Goal: Information Seeking & Learning: Understand process/instructions

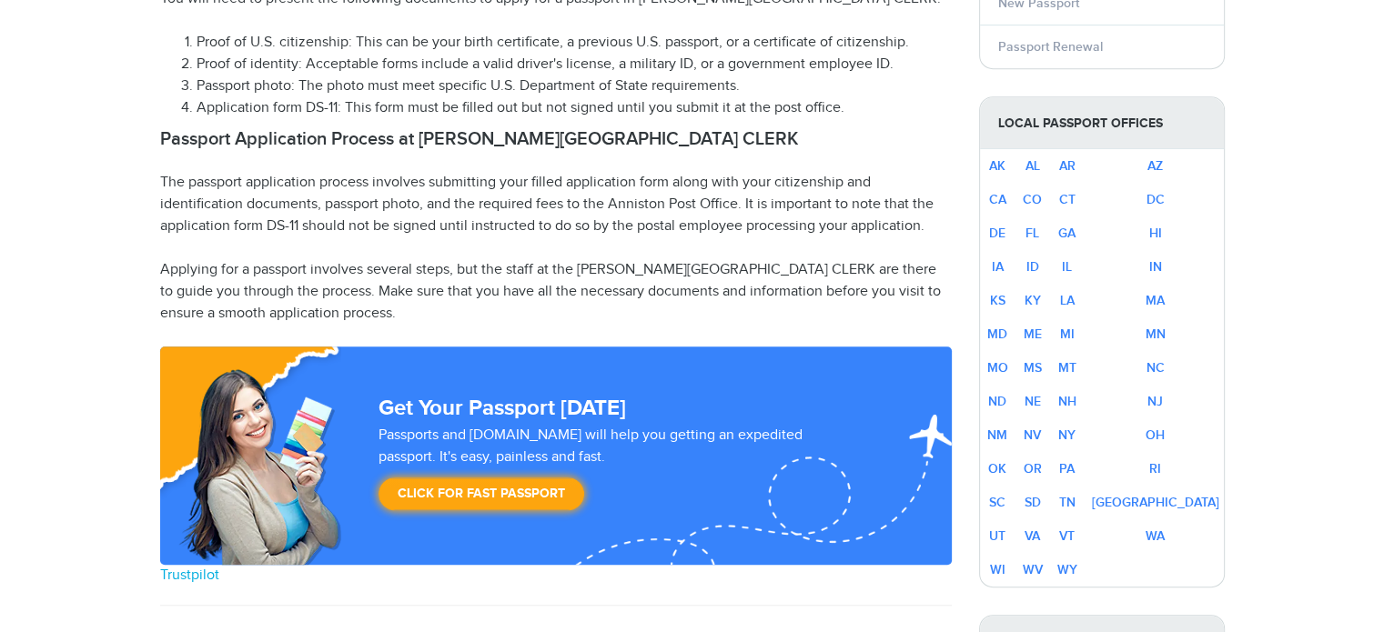
scroll to position [982, 0]
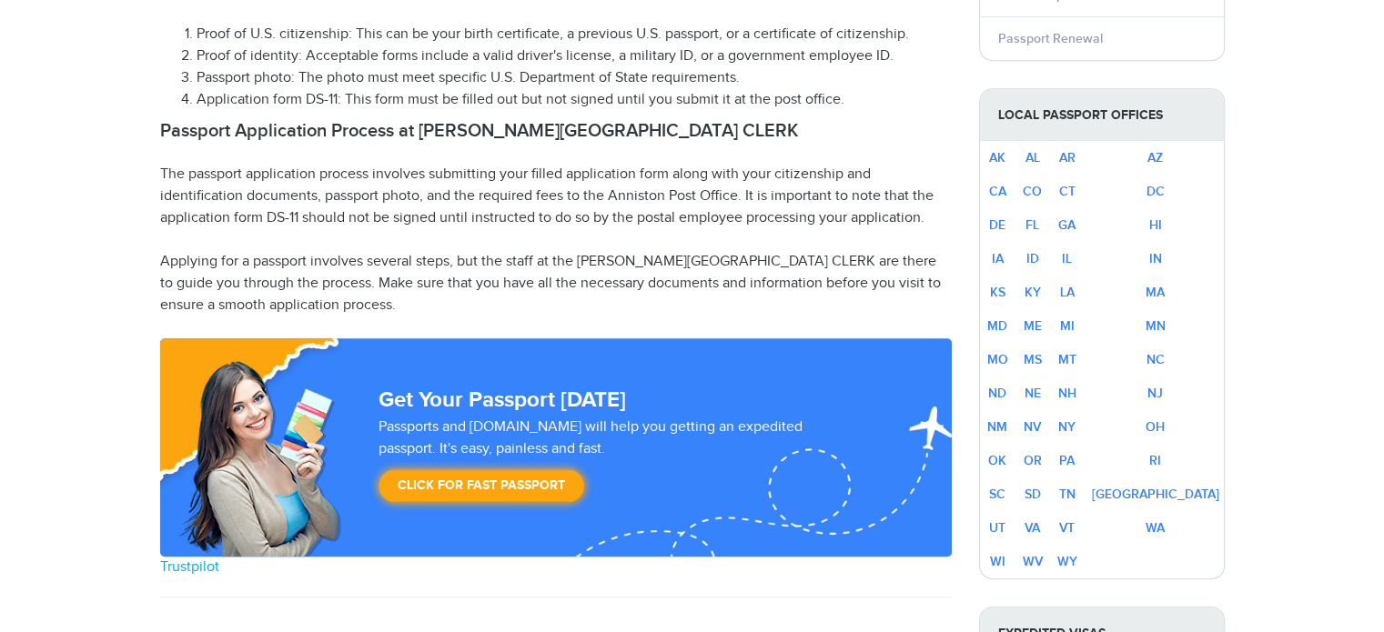
select select "**********"
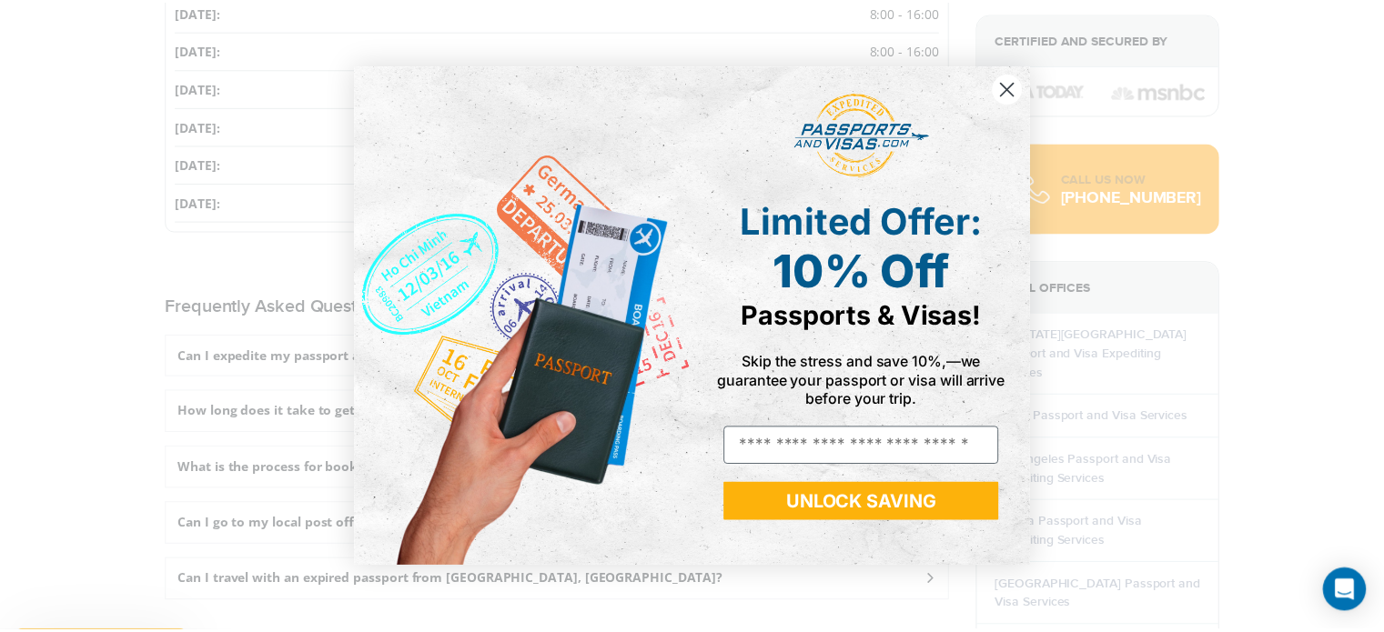
scroll to position [2386, 0]
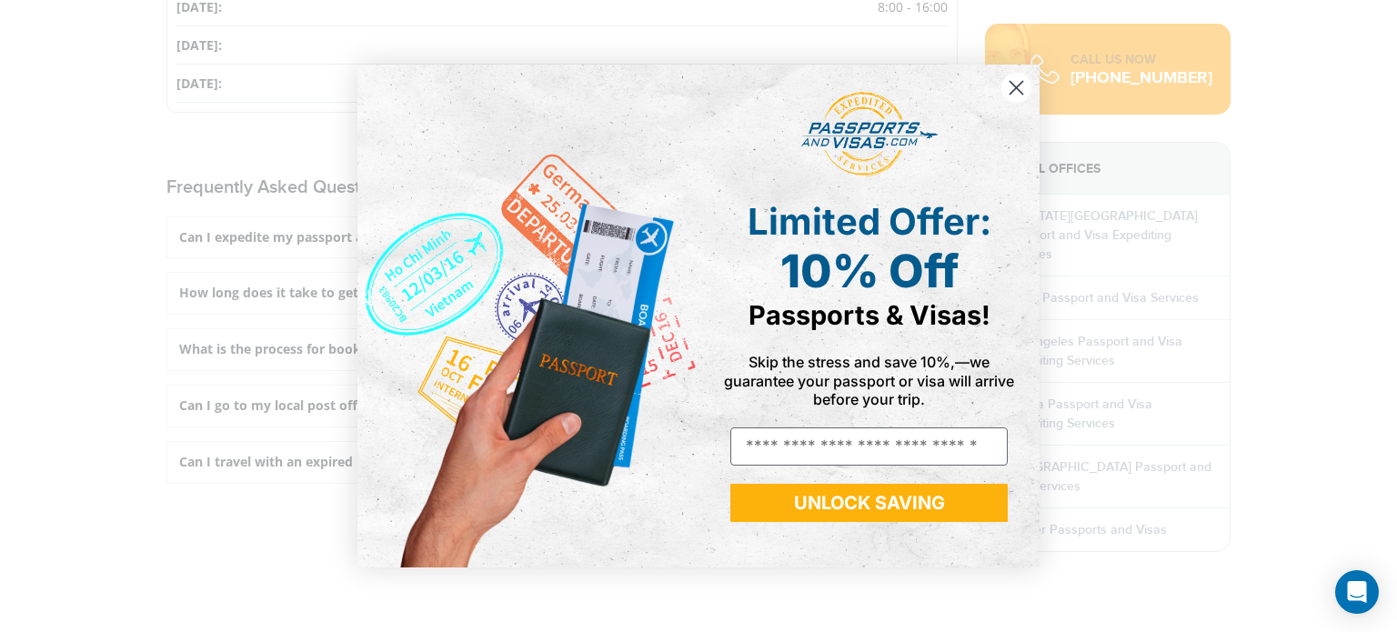
drag, startPoint x: 1397, startPoint y: 100, endPoint x: 1358, endPoint y: 393, distance: 295.4
click at [1014, 90] on icon "Close dialog" at bounding box center [1017, 87] width 13 height 13
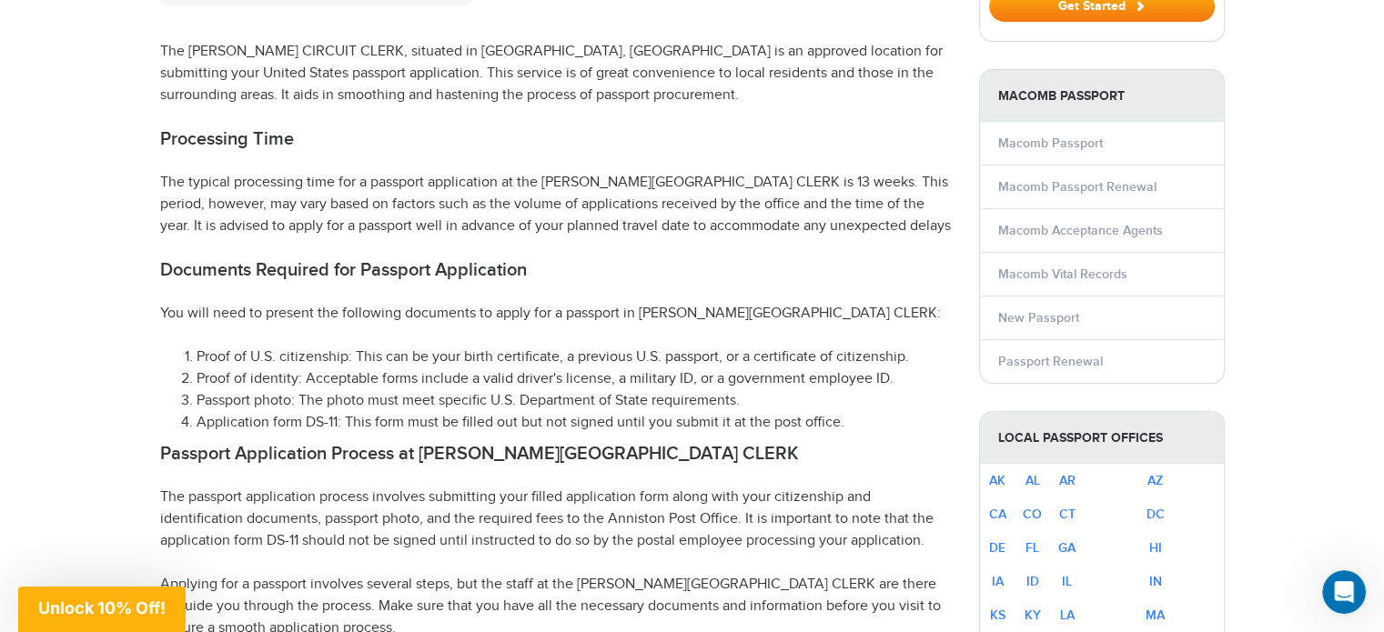
scroll to position [718, 0]
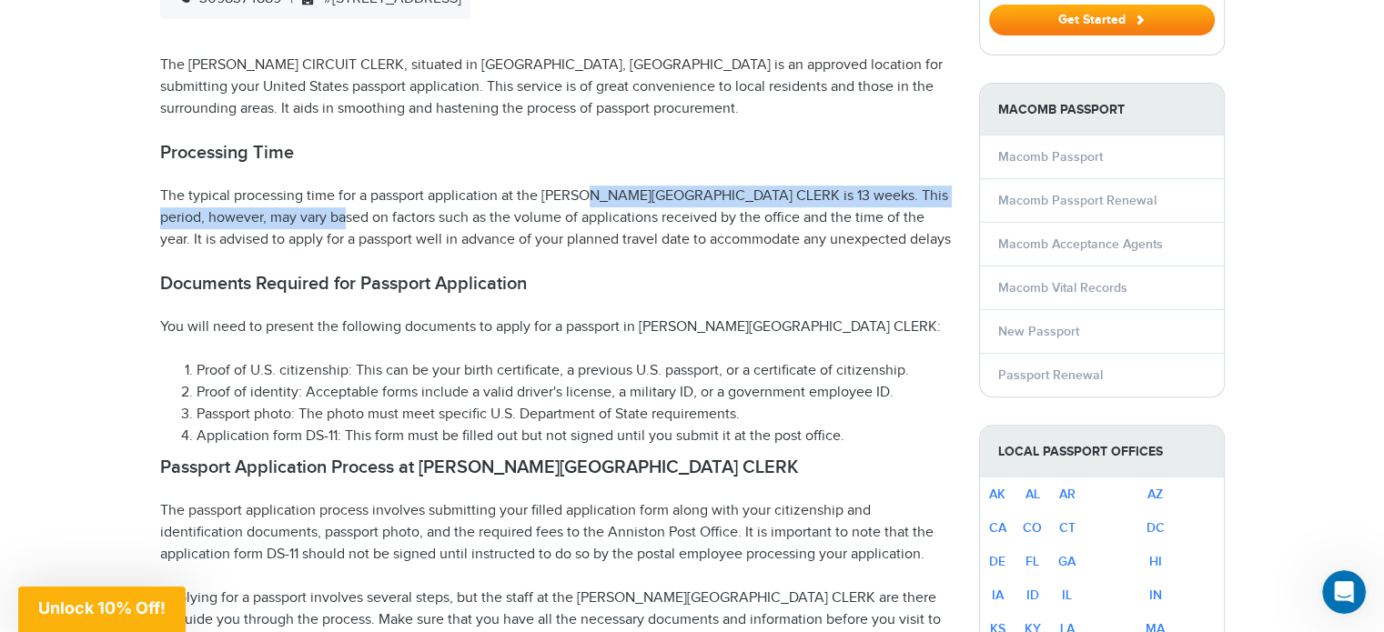
drag, startPoint x: 336, startPoint y: 177, endPoint x: 533, endPoint y: 170, distance: 197.5
click at [533, 186] on p "The typical processing time for a passport application at the MCDONOUGH CIRCUIT…" at bounding box center [556, 219] width 792 height 66
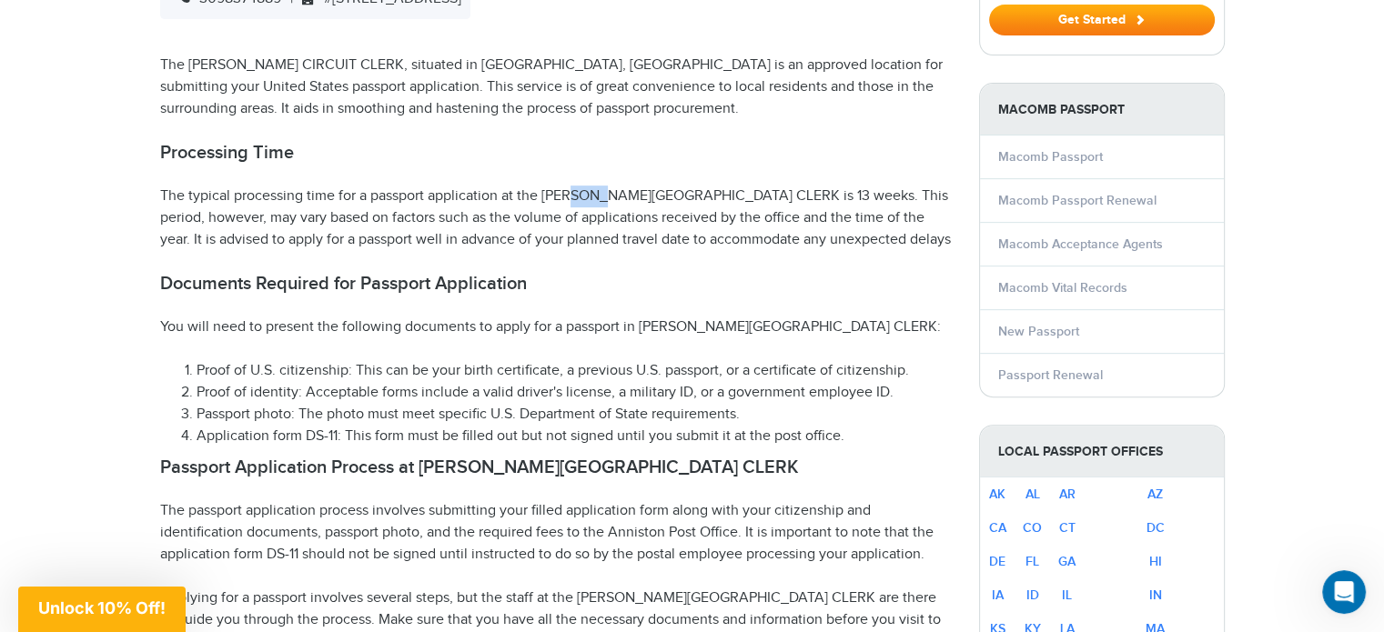
click at [533, 186] on p "The typical processing time for a passport application at the MCDONOUGH CIRCUIT…" at bounding box center [556, 219] width 792 height 66
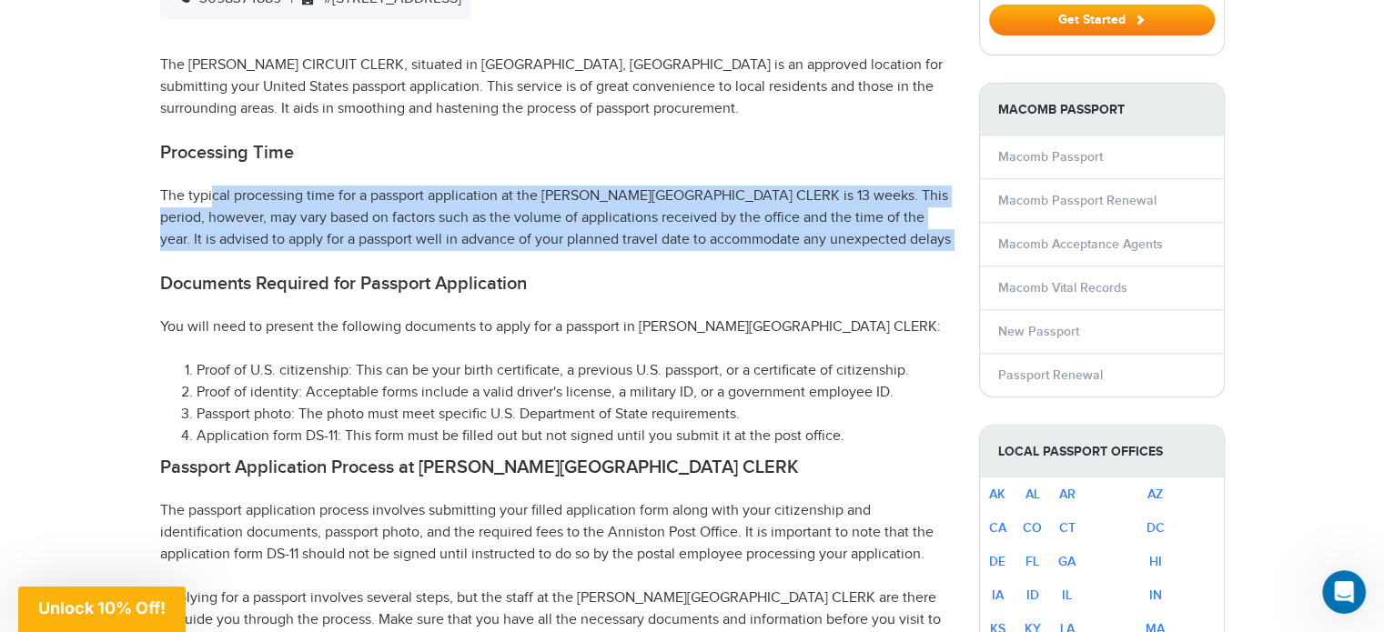
click at [533, 186] on p "The typical processing time for a passport application at the MCDONOUGH CIRCUIT…" at bounding box center [556, 219] width 792 height 66
click at [582, 191] on p "The typical processing time for a passport application at the MCDONOUGH CIRCUIT…" at bounding box center [556, 219] width 792 height 66
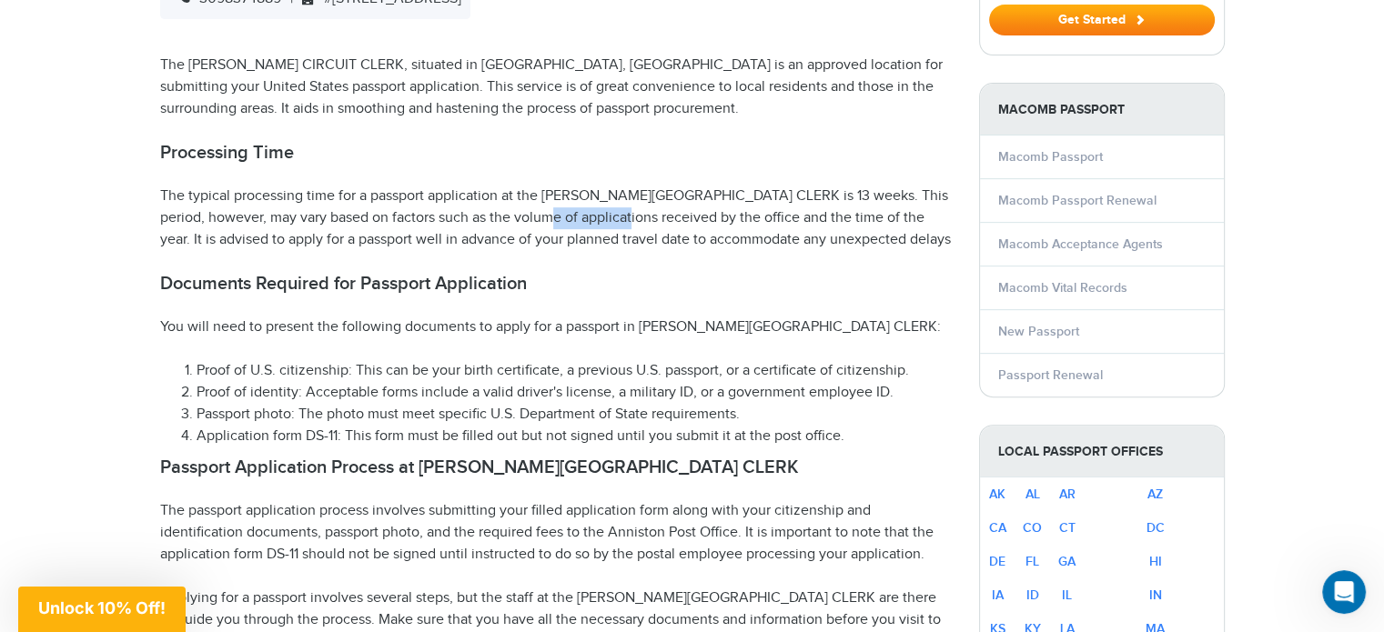
click at [582, 191] on p "The typical processing time for a passport application at the MCDONOUGH CIRCUIT…" at bounding box center [556, 219] width 792 height 66
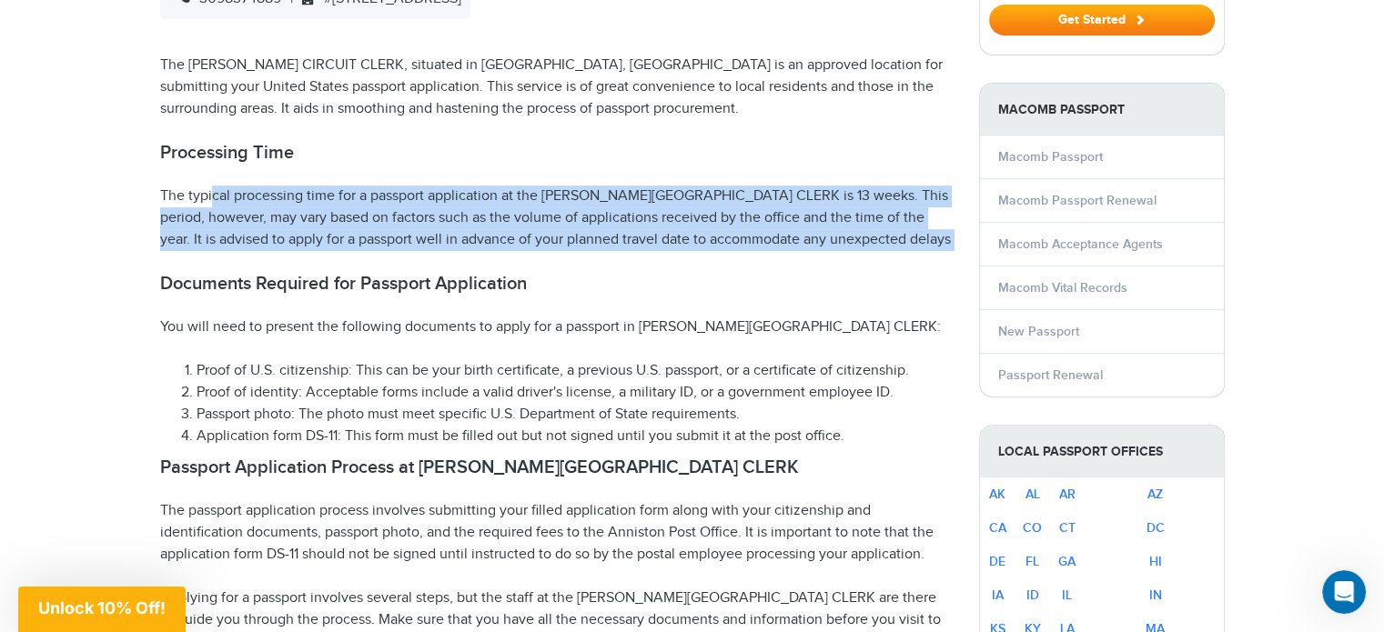
click at [582, 191] on p "The typical processing time for a passport application at the MCDONOUGH CIRCUIT…" at bounding box center [556, 219] width 792 height 66
click at [618, 186] on p "The typical processing time for a passport application at the MCDONOUGH CIRCUIT…" at bounding box center [556, 219] width 792 height 66
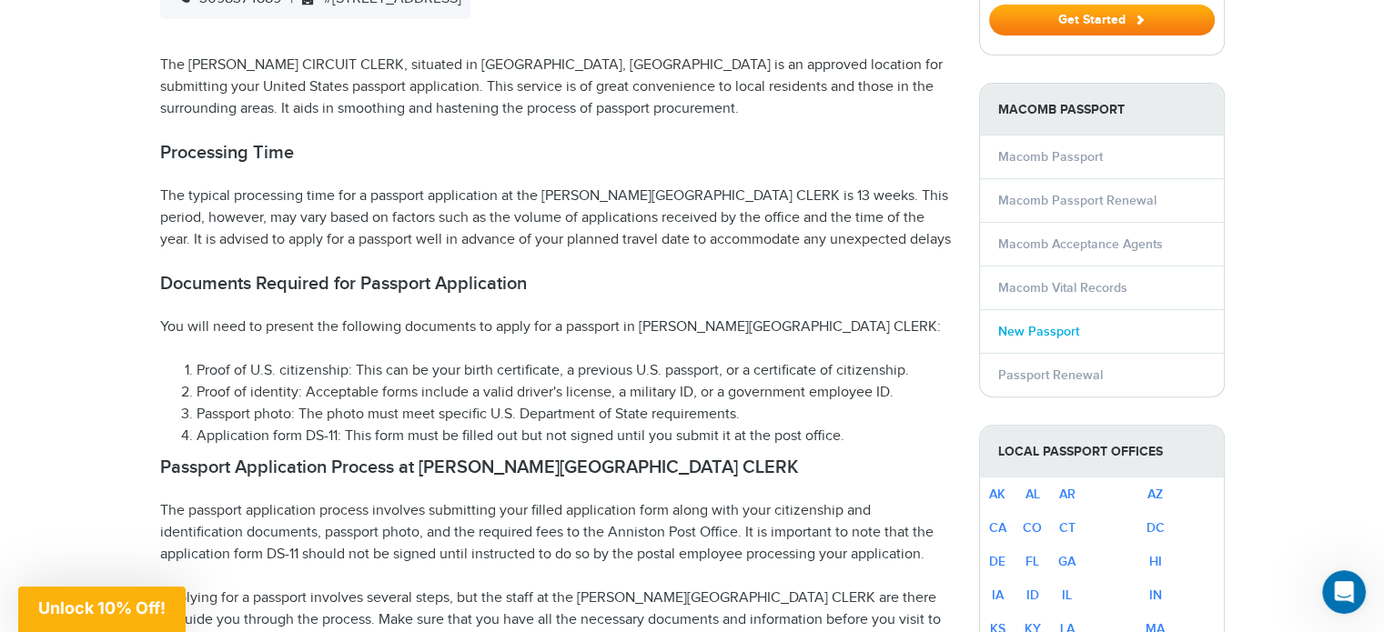
click at [1051, 324] on link "New Passport" at bounding box center [1038, 331] width 81 height 15
